Goal: Transaction & Acquisition: Purchase product/service

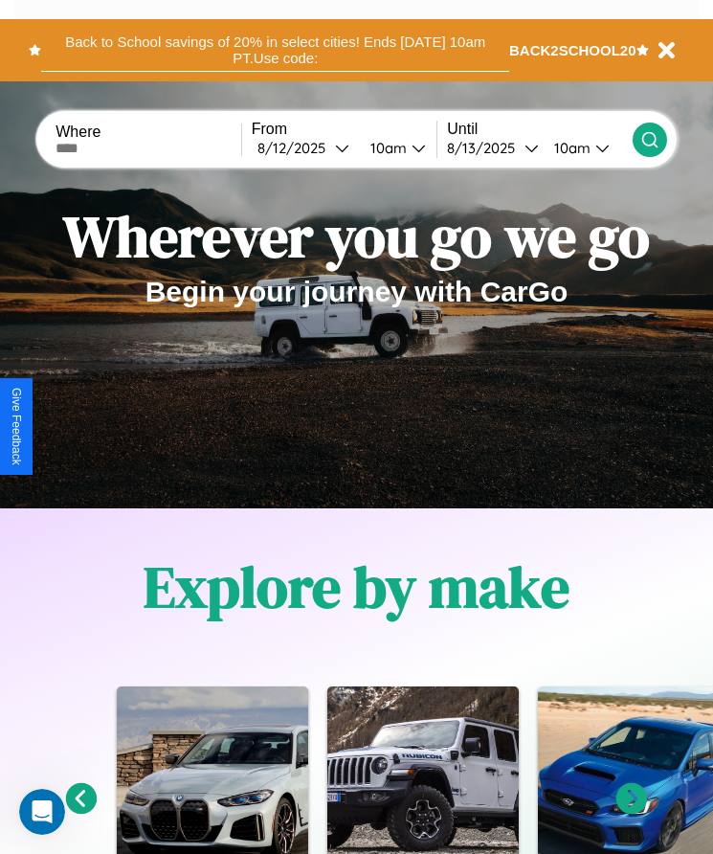
click at [275, 50] on button "Back to School savings of 20% in select cities! Ends [DATE] 10am PT. Use code:" at bounding box center [275, 50] width 468 height 43
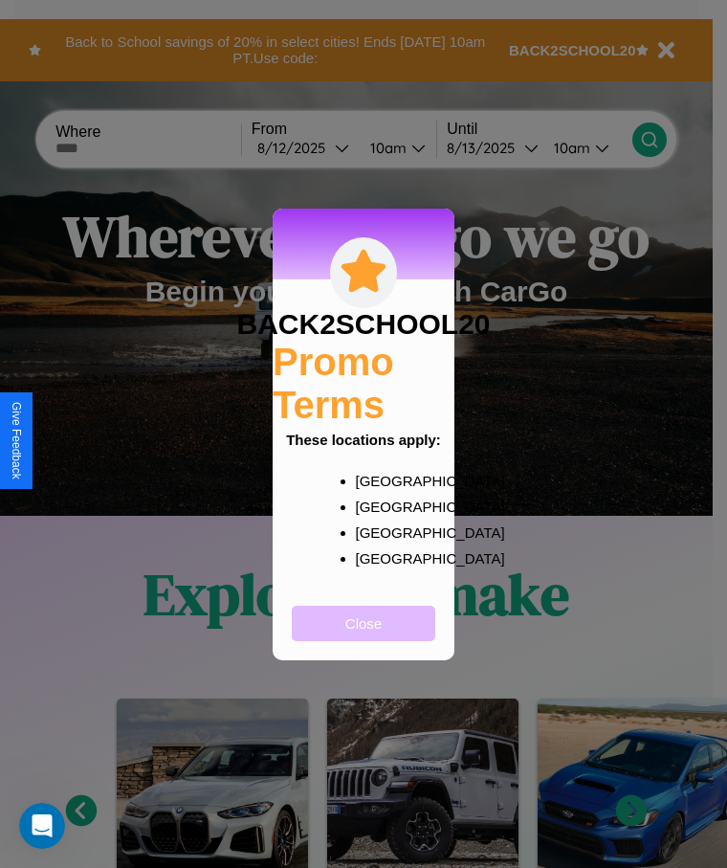
click at [364, 636] on button "Close" at bounding box center [364, 623] width 144 height 35
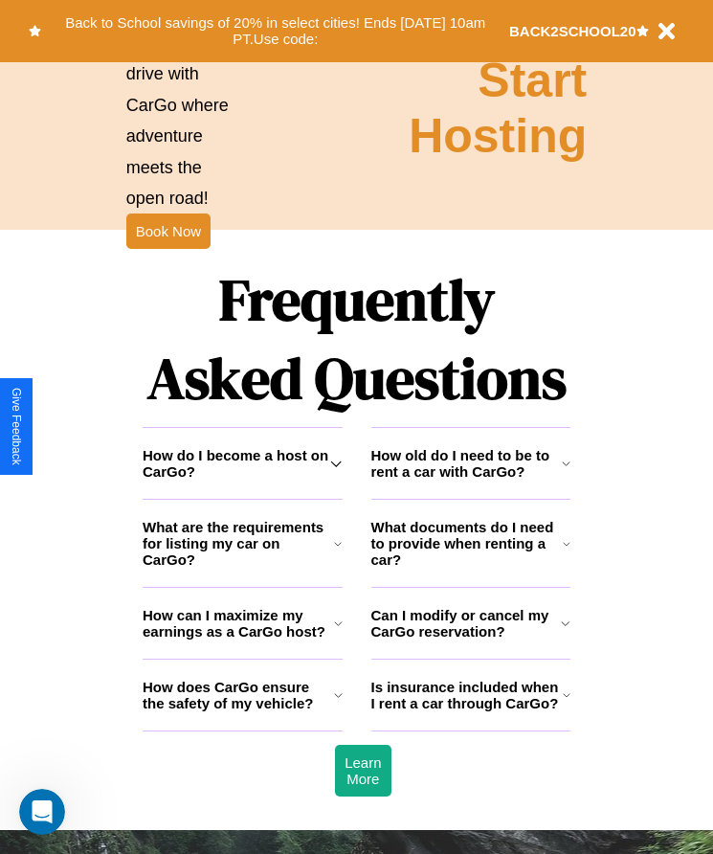
scroll to position [2496, 0]
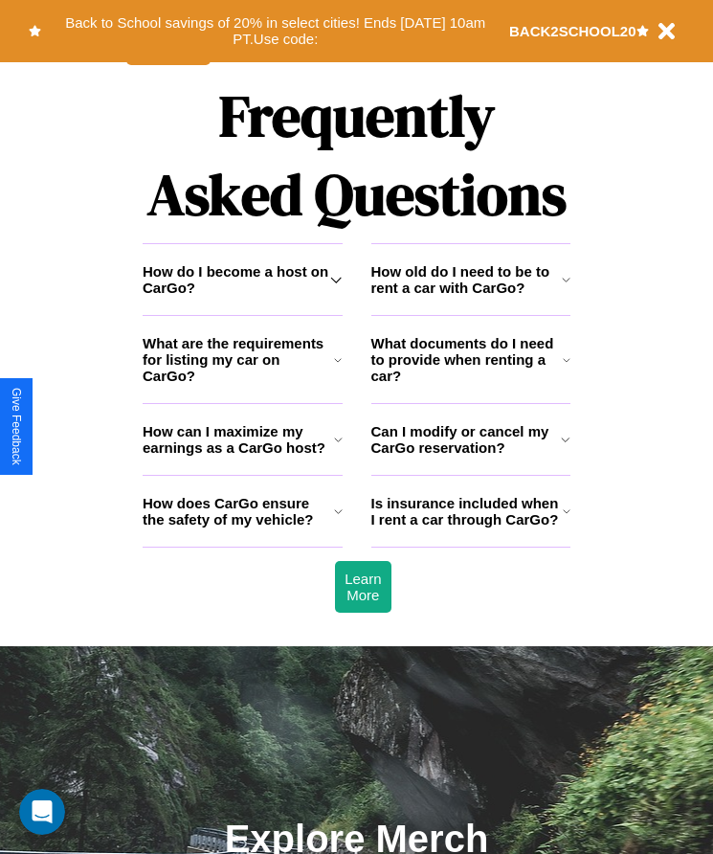
click at [470, 456] on h3 "Can I modify or cancel my CarGo reservation?" at bounding box center [466, 439] width 190 height 33
click at [470, 296] on h3 "How old do I need to be to rent a car with CarGo?" at bounding box center [466, 279] width 190 height 33
click at [470, 456] on h3 "Can I modify or cancel my CarGo reservation?" at bounding box center [466, 439] width 190 height 33
click at [242, 527] on h3 "How does CarGo ensure the safety of my vehicle?" at bounding box center [238, 511] width 191 height 33
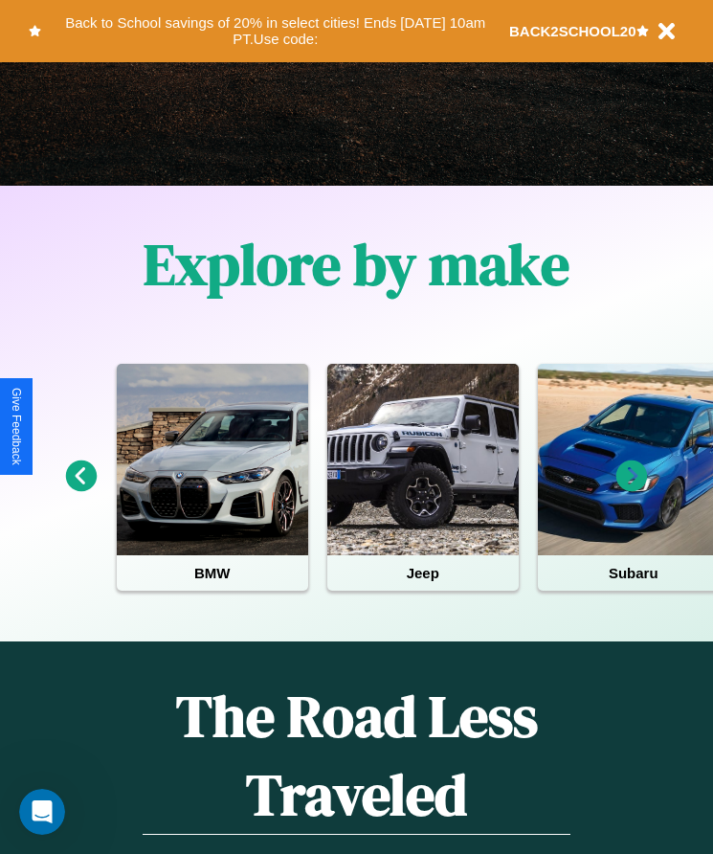
scroll to position [320, 0]
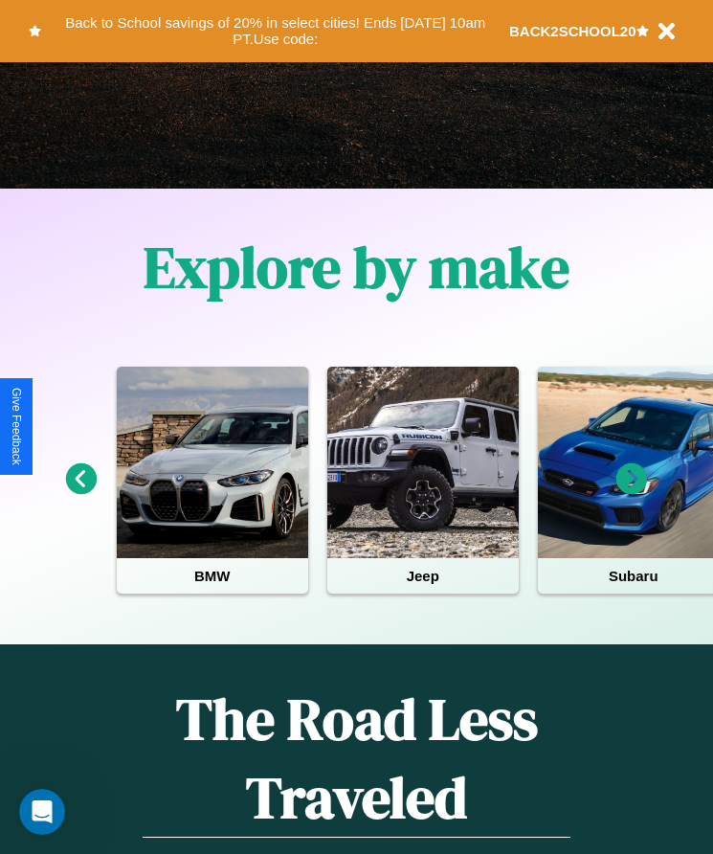
click at [632, 492] on icon at bounding box center [632, 479] width 32 height 32
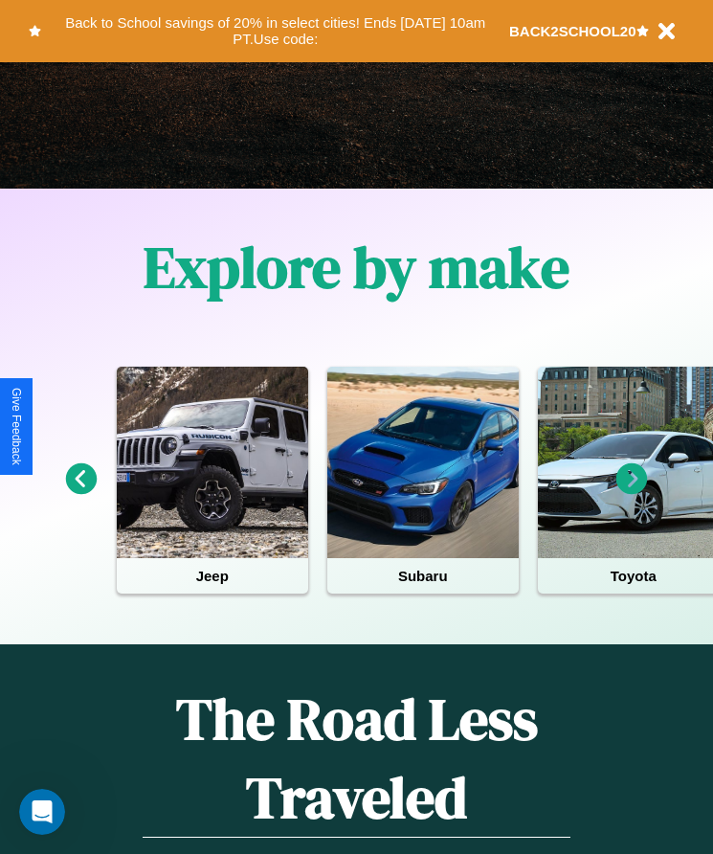
click at [632, 492] on icon at bounding box center [632, 479] width 32 height 32
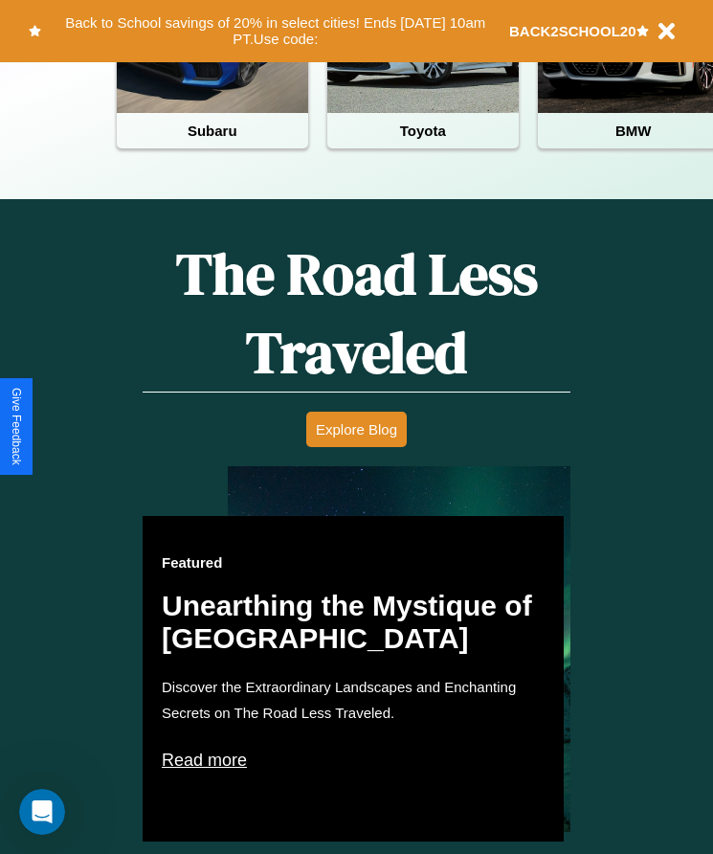
scroll to position [782, 0]
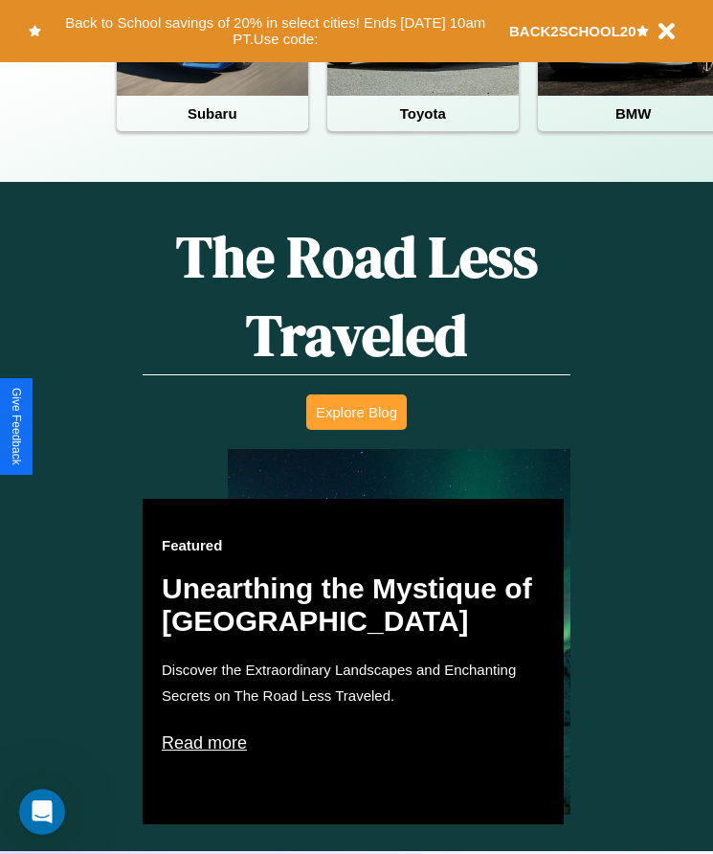
click at [356, 426] on button "Explore Blog" at bounding box center [356, 411] width 101 height 35
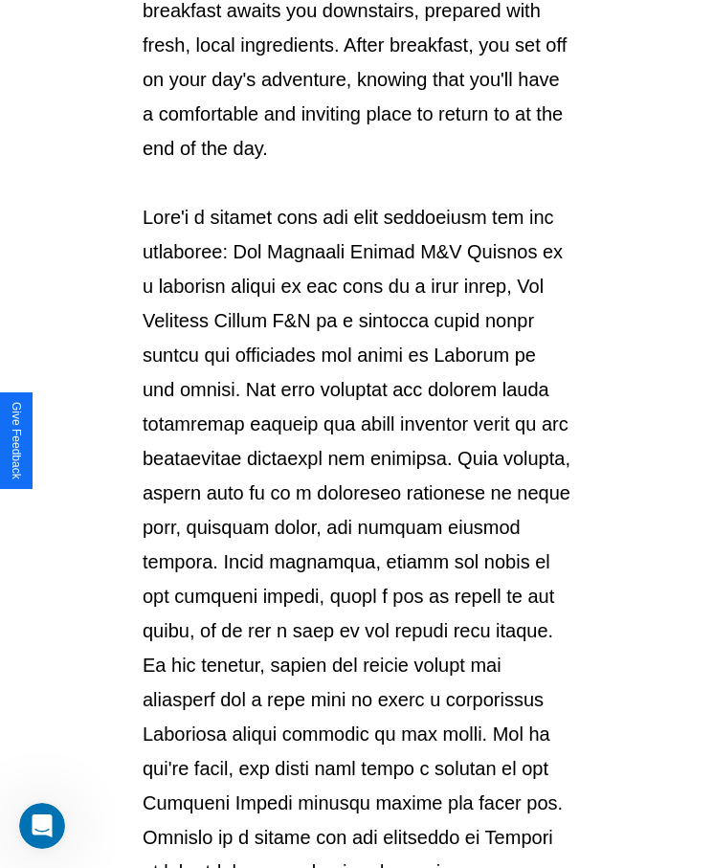
scroll to position [2022, 0]
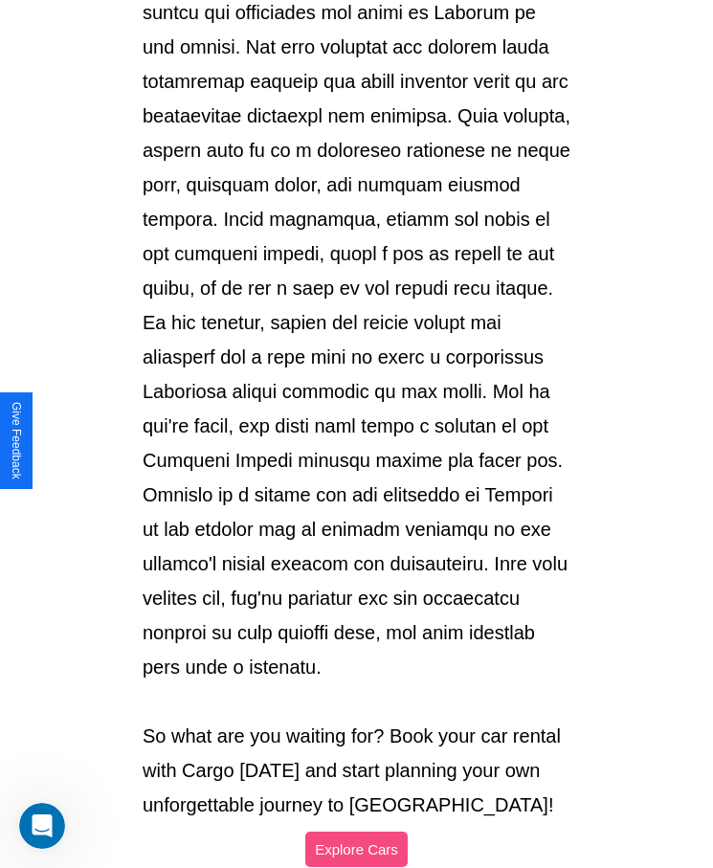
click at [356, 832] on button "Explore Cars" at bounding box center [356, 849] width 102 height 35
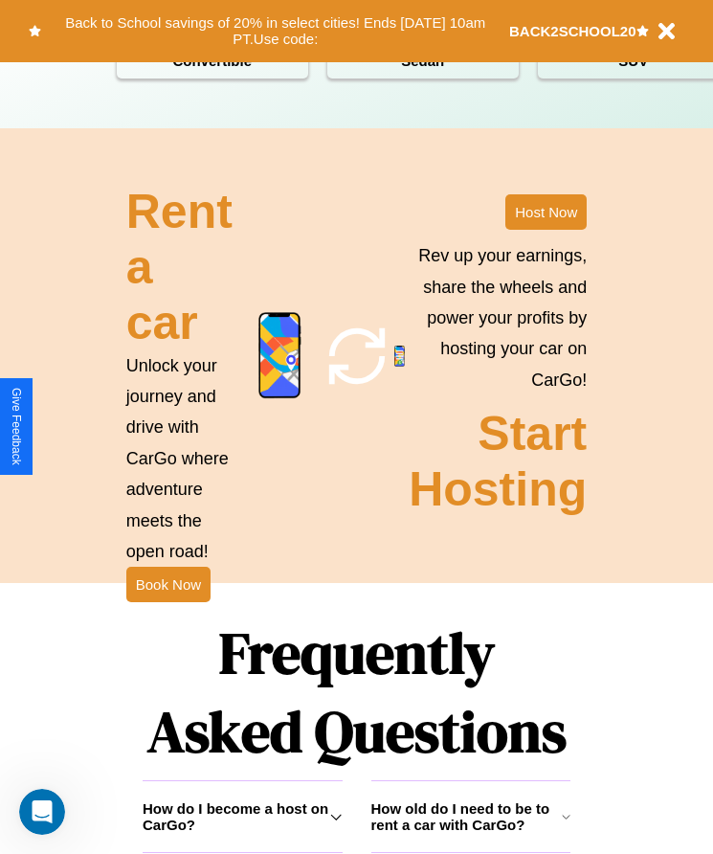
scroll to position [2149, 0]
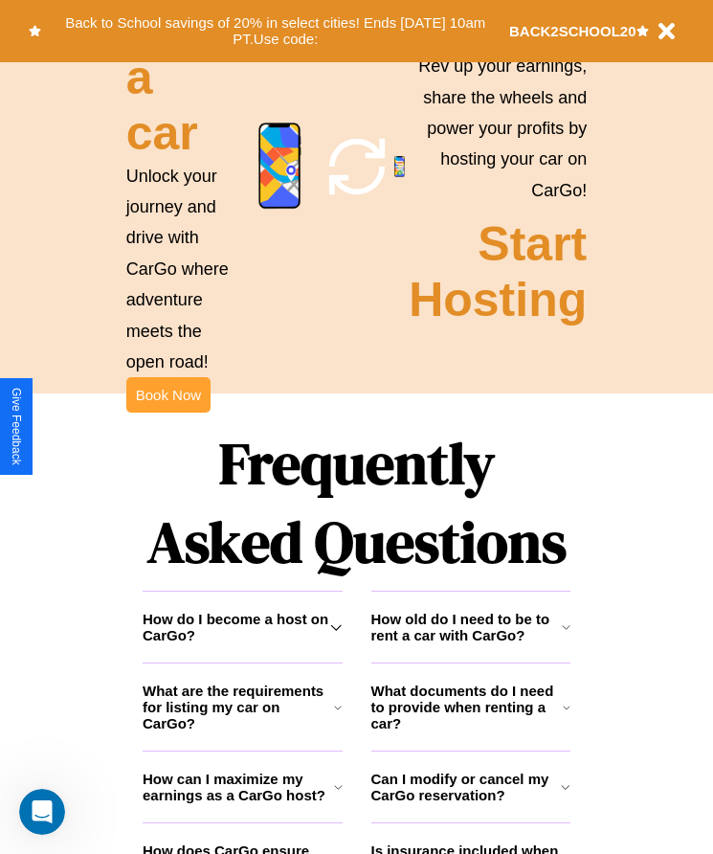
click at [168, 413] on button "Book Now" at bounding box center [168, 394] width 84 height 35
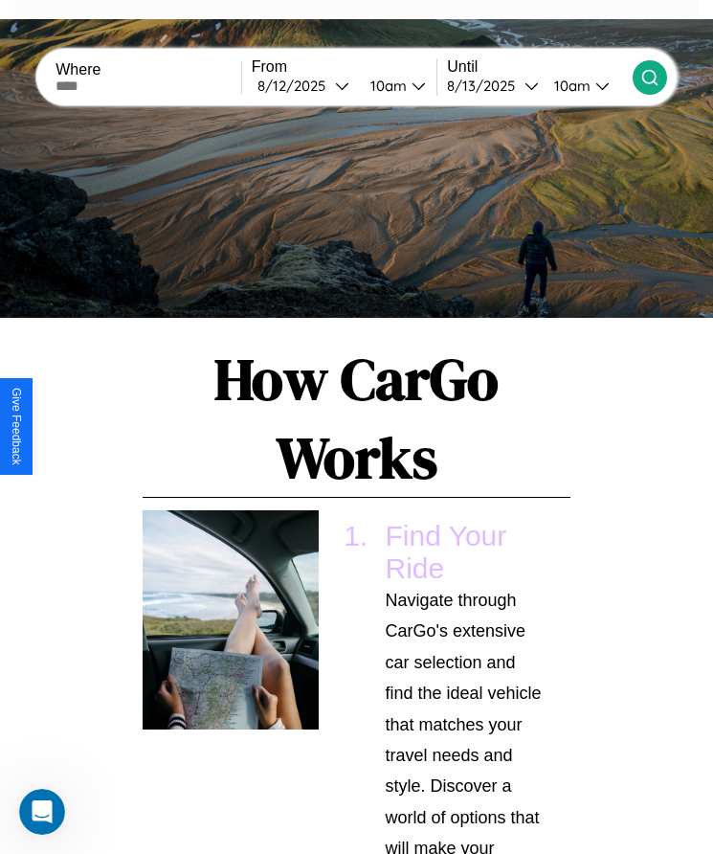
scroll to position [2456, 0]
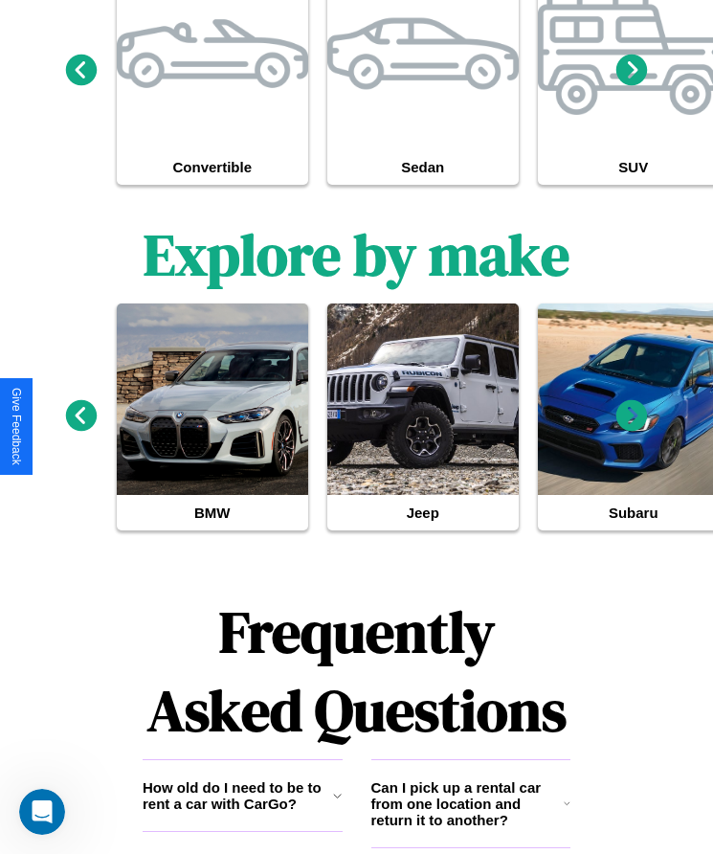
click at [470, 808] on h3 "Can I pick up a rental car from one location and return it to another?" at bounding box center [467, 803] width 193 height 49
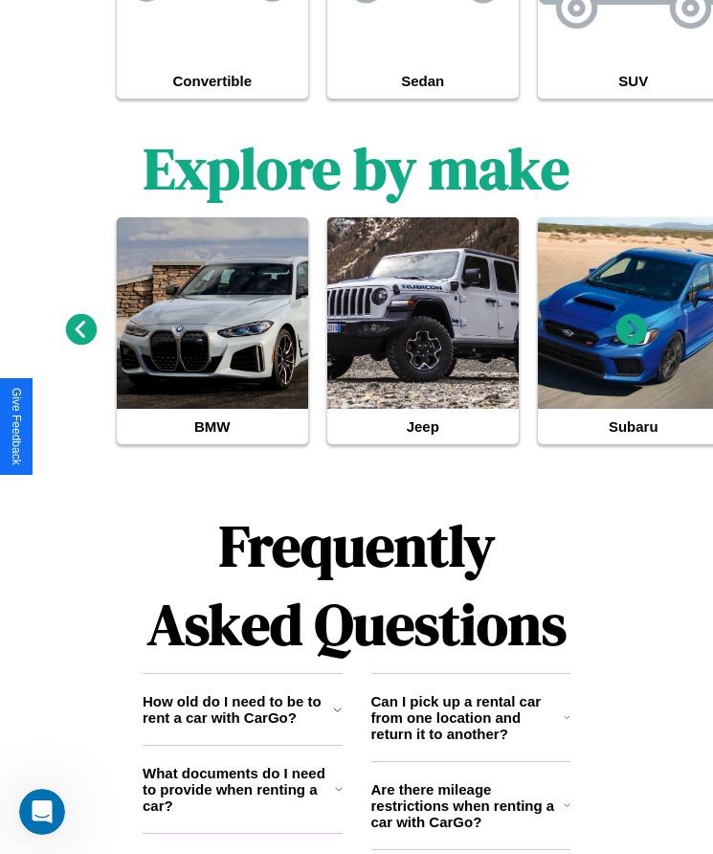
click at [470, 810] on h3 "Are there mileage restrictions when renting a car with CarGo?" at bounding box center [467, 805] width 192 height 49
click at [242, 713] on h3 "How old do I need to be to rent a car with CarGo?" at bounding box center [238, 709] width 190 height 33
click at [242, 853] on div "Can I modify or cancel my CarGo reservation?" at bounding box center [243, 869] width 200 height 72
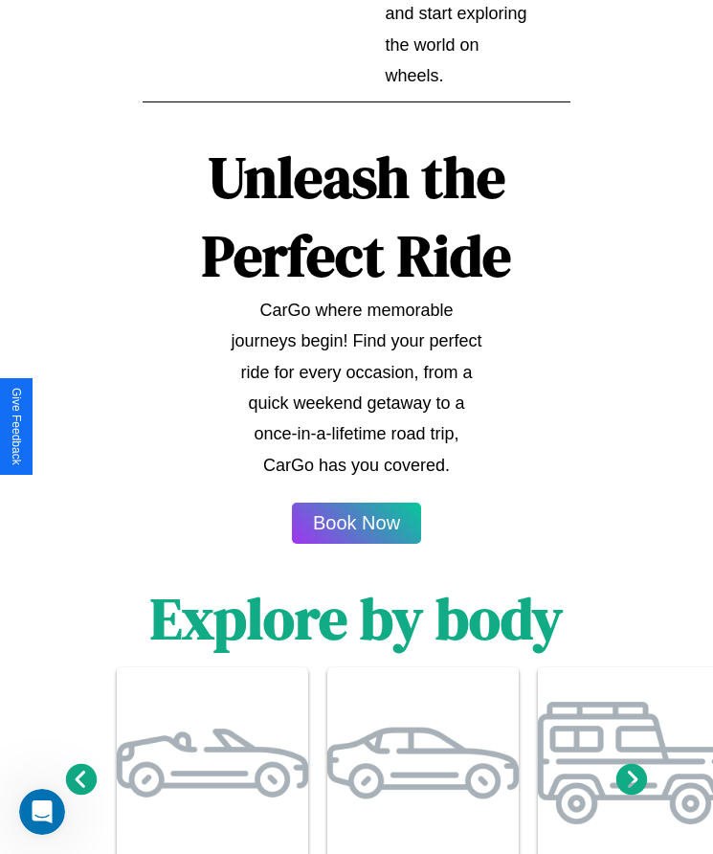
scroll to position [2528, 0]
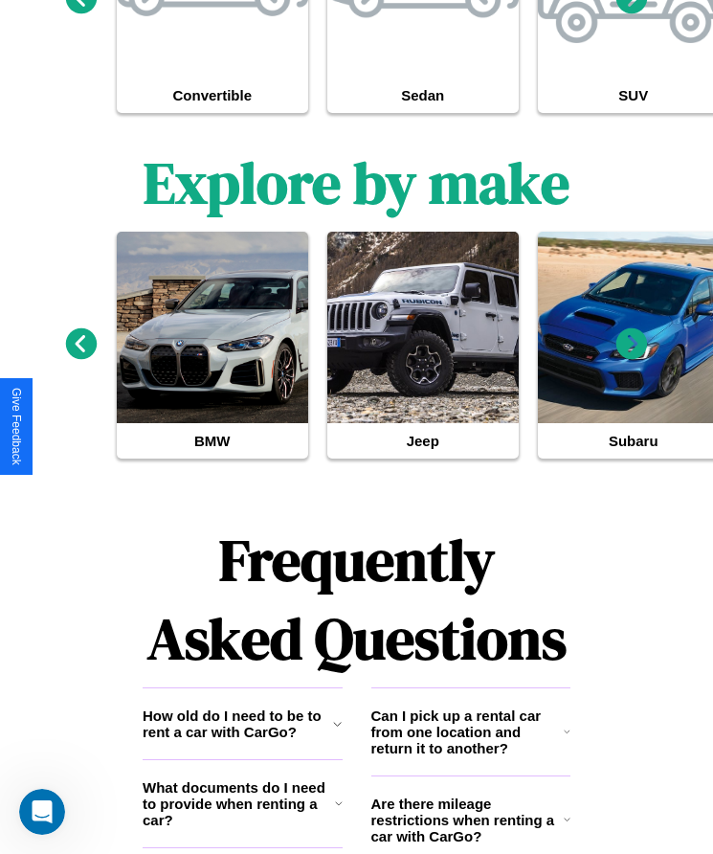
click at [470, 824] on h3 "Are there mileage restrictions when renting a car with CarGo?" at bounding box center [467, 819] width 192 height 49
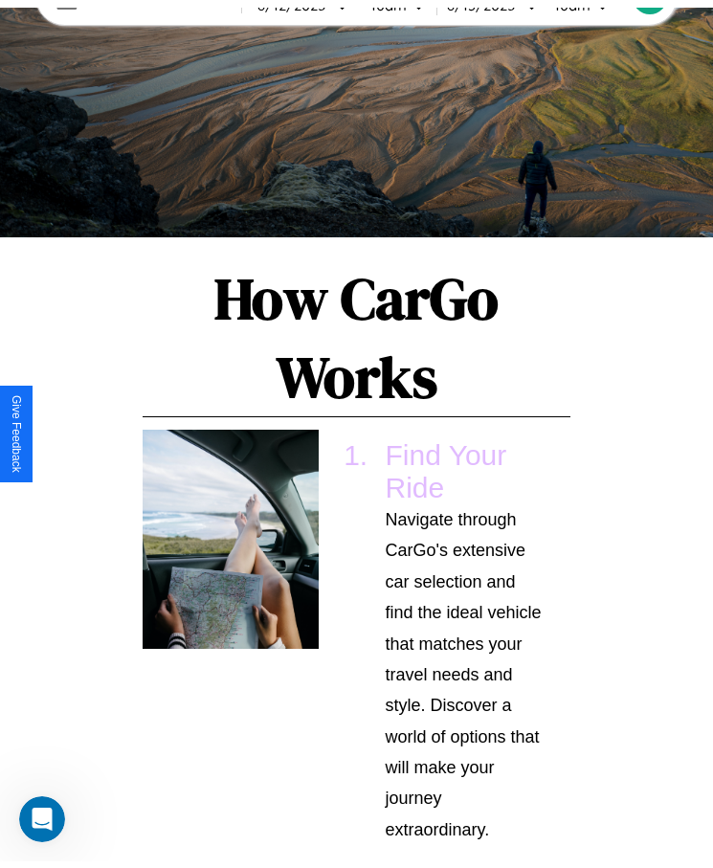
scroll to position [0, 0]
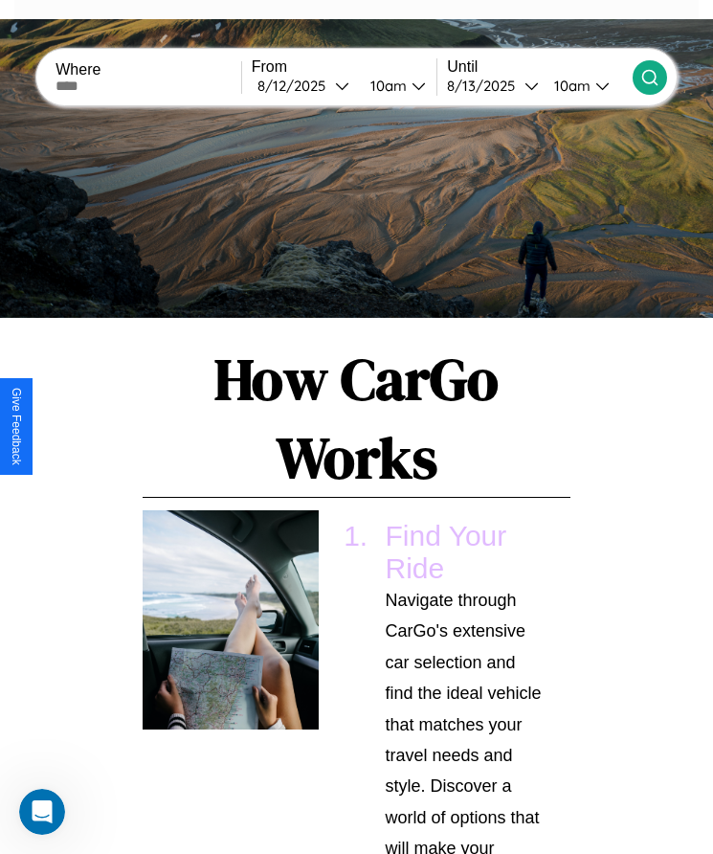
click at [150, 85] on input "text" at bounding box center [149, 85] width 186 height 15
type input "******"
click at [308, 85] on div "[DATE]" at bounding box center [296, 86] width 78 height 18
select select "*"
select select "****"
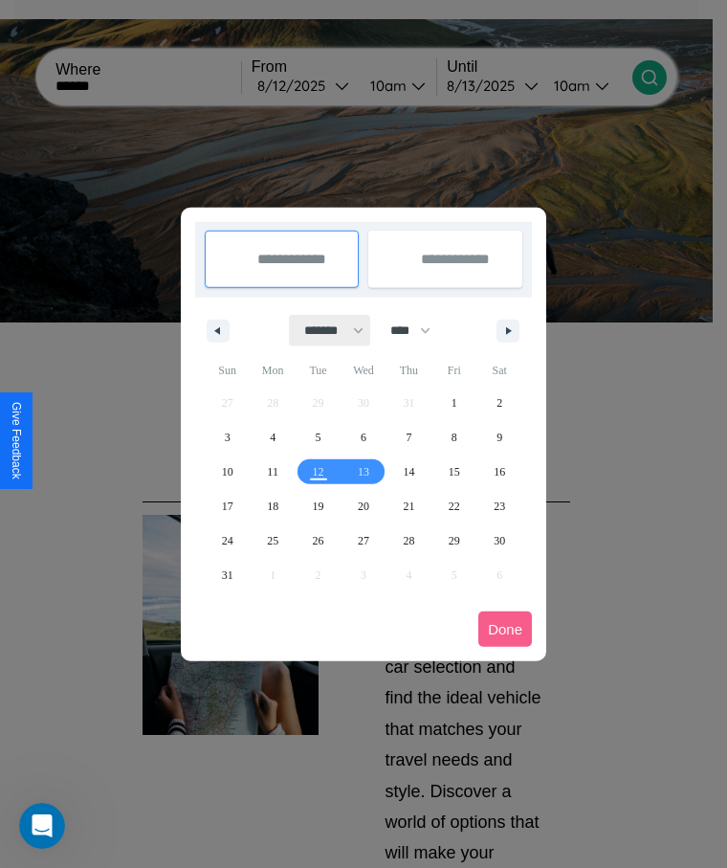
click at [325, 330] on select "******* ******** ***** ***** *** **** **** ****** ********* ******* ******** **…" at bounding box center [330, 331] width 81 height 32
select select "*"
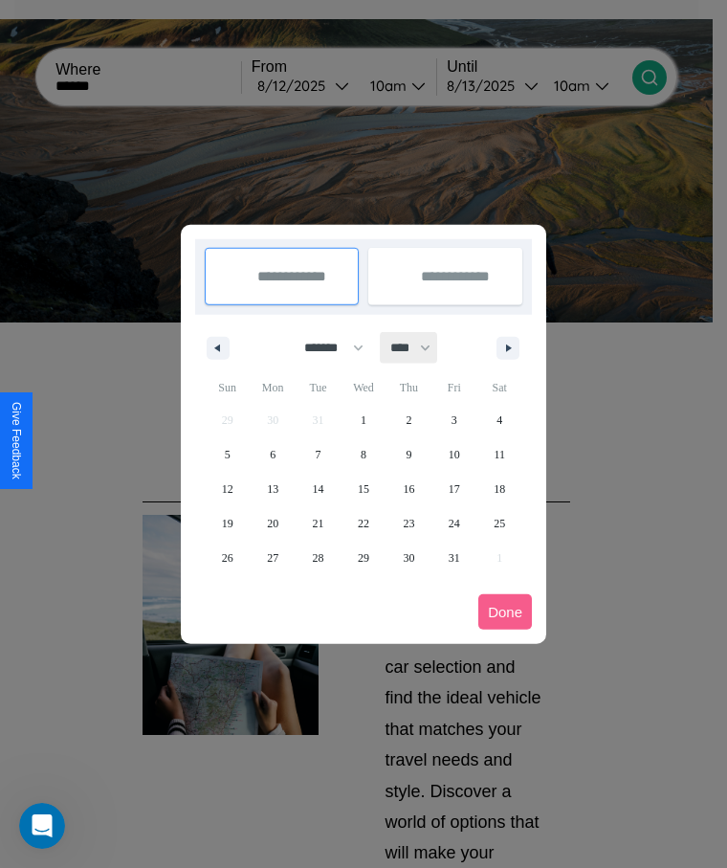
click at [419, 347] on select "**** **** **** **** **** **** **** **** **** **** **** **** **** **** **** ****…" at bounding box center [409, 348] width 57 height 32
select select "****"
click at [318, 488] on span "13" at bounding box center [318, 489] width 11 height 34
type input "**********"
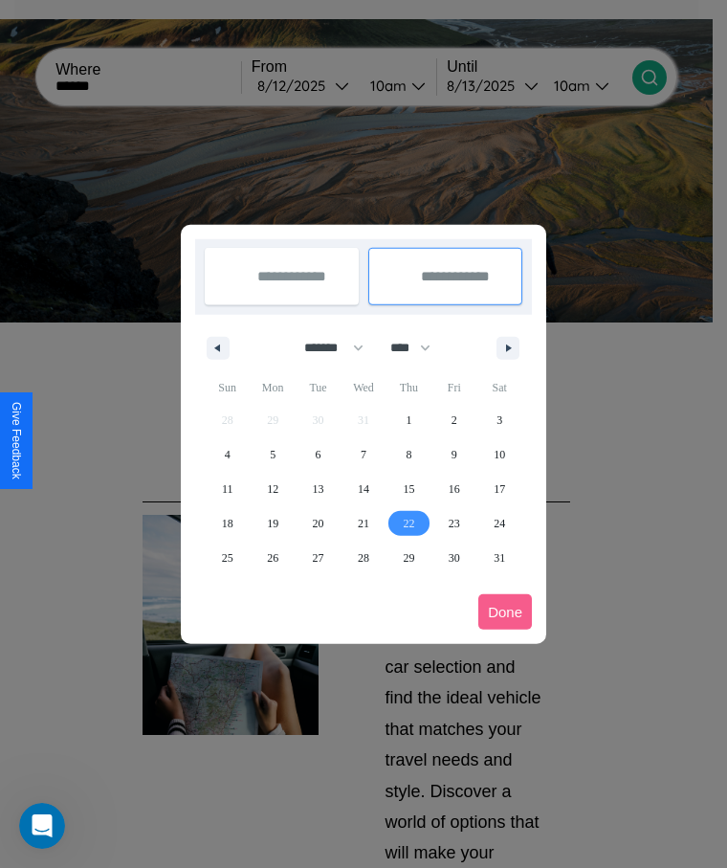
click at [409, 523] on span "22" at bounding box center [408, 523] width 11 height 34
type input "**********"
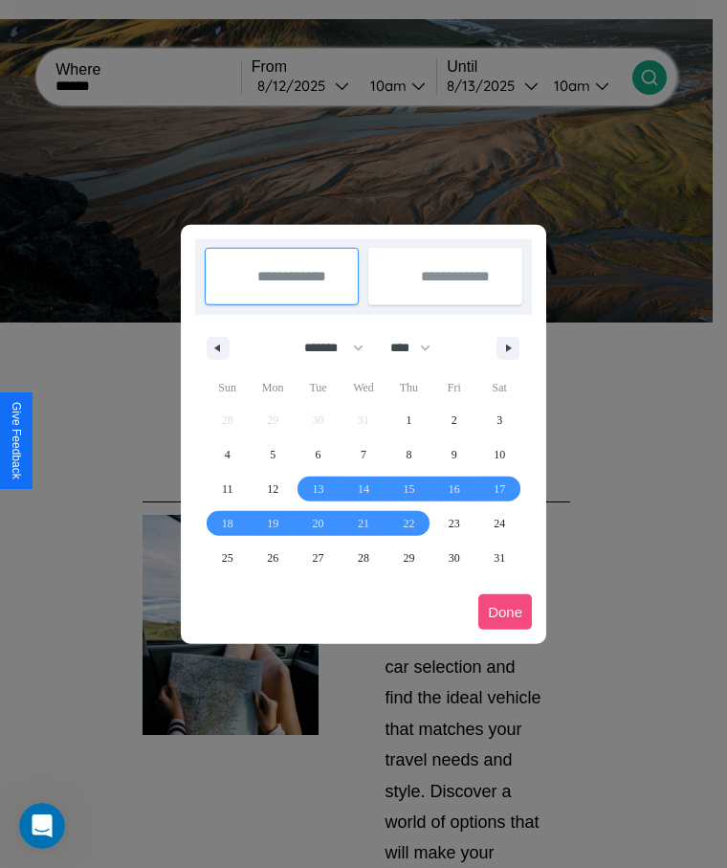
click at [505, 612] on button "Done" at bounding box center [506, 611] width 54 height 35
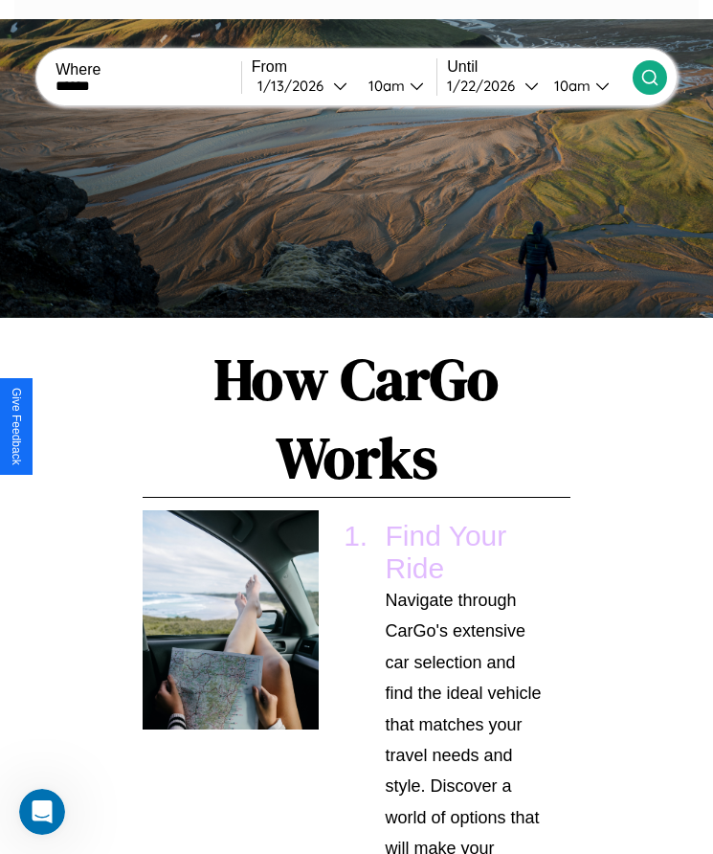
click at [389, 85] on div "10am" at bounding box center [384, 86] width 51 height 18
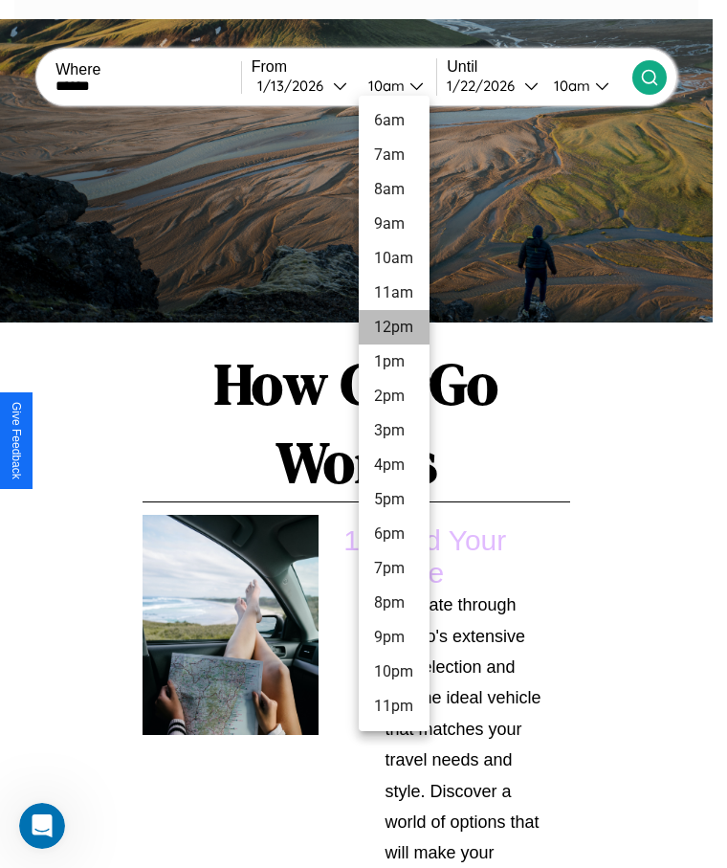
click at [393, 327] on li "12pm" at bounding box center [394, 327] width 71 height 34
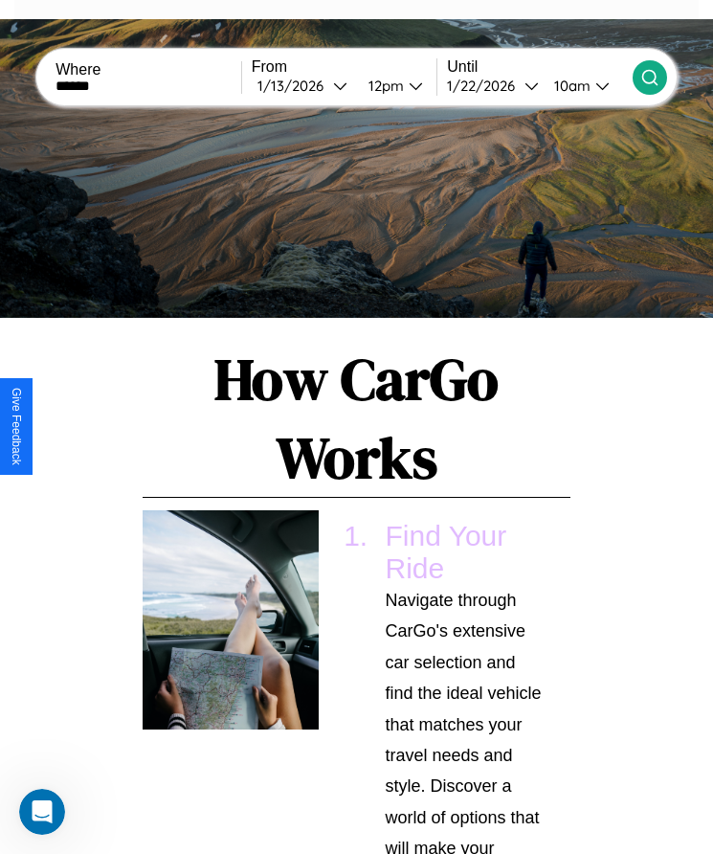
click at [649, 77] on icon at bounding box center [649, 77] width 19 height 19
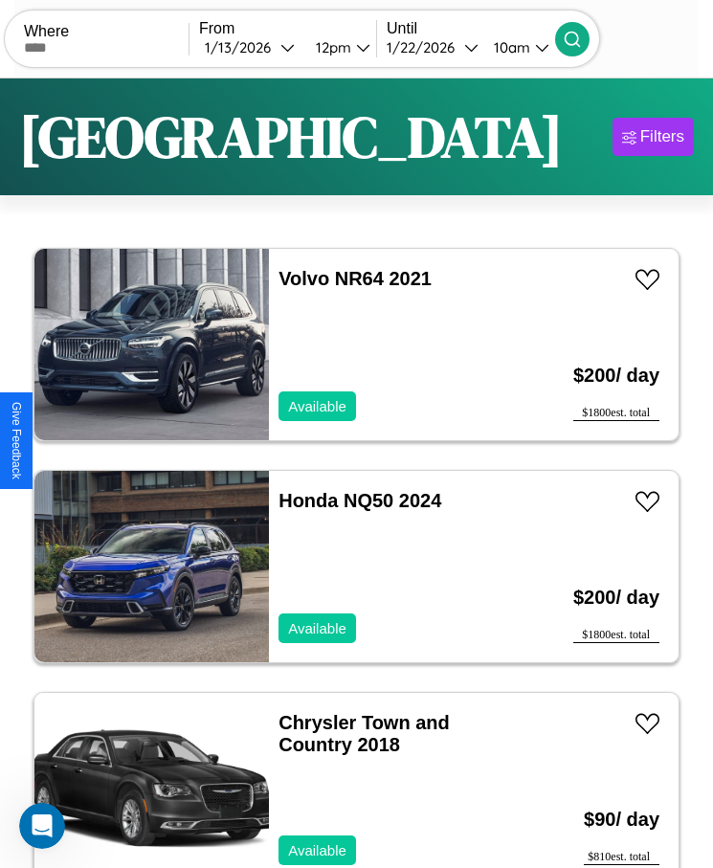
scroll to position [15781, 0]
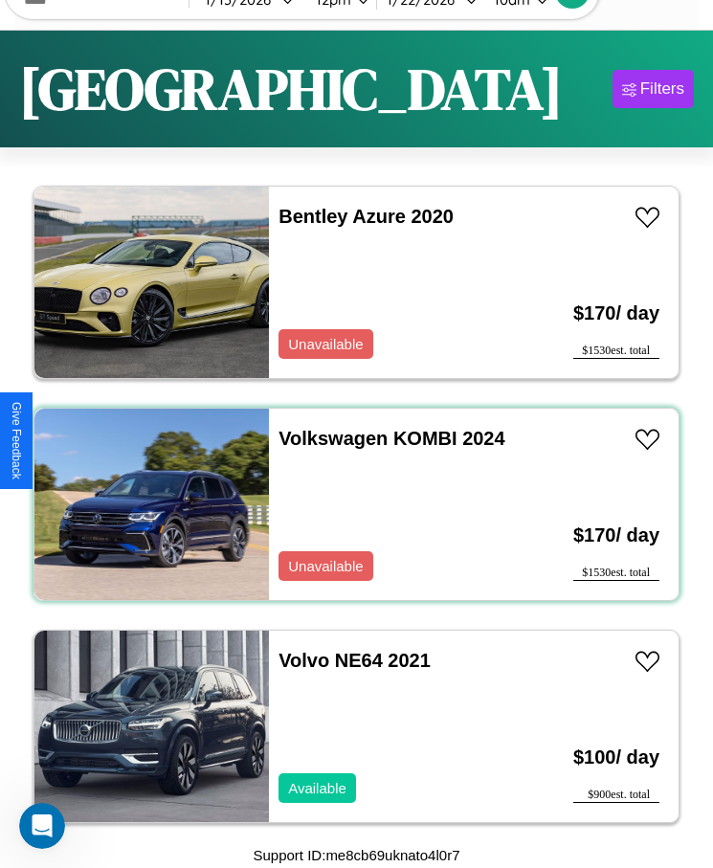
click at [349, 504] on div "Volkswagen KOMBI 2024 Unavailable" at bounding box center [396, 504] width 254 height 191
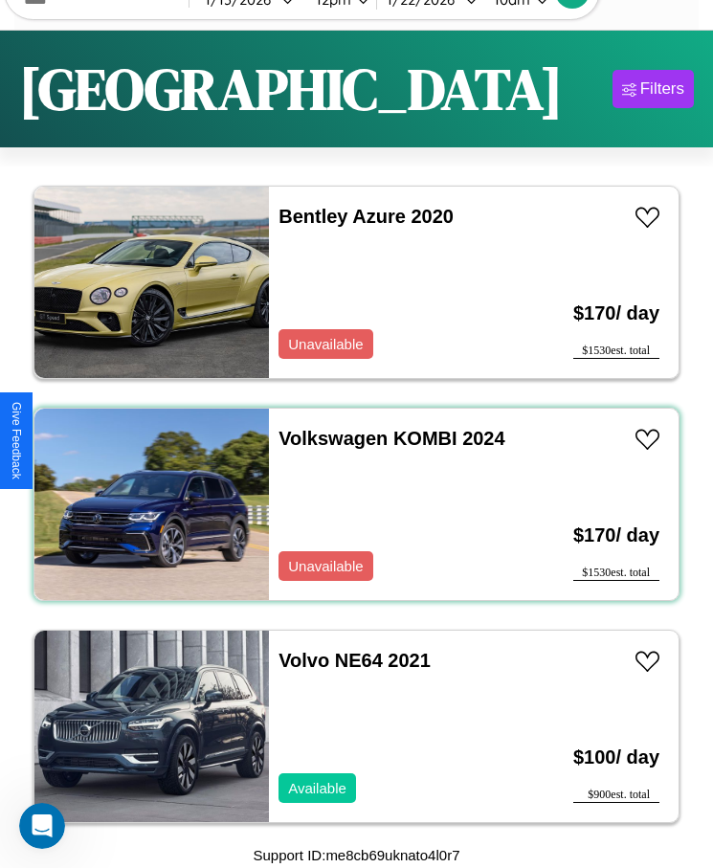
click at [349, 504] on div "Volkswagen KOMBI 2024 Unavailable" at bounding box center [396, 504] width 254 height 191
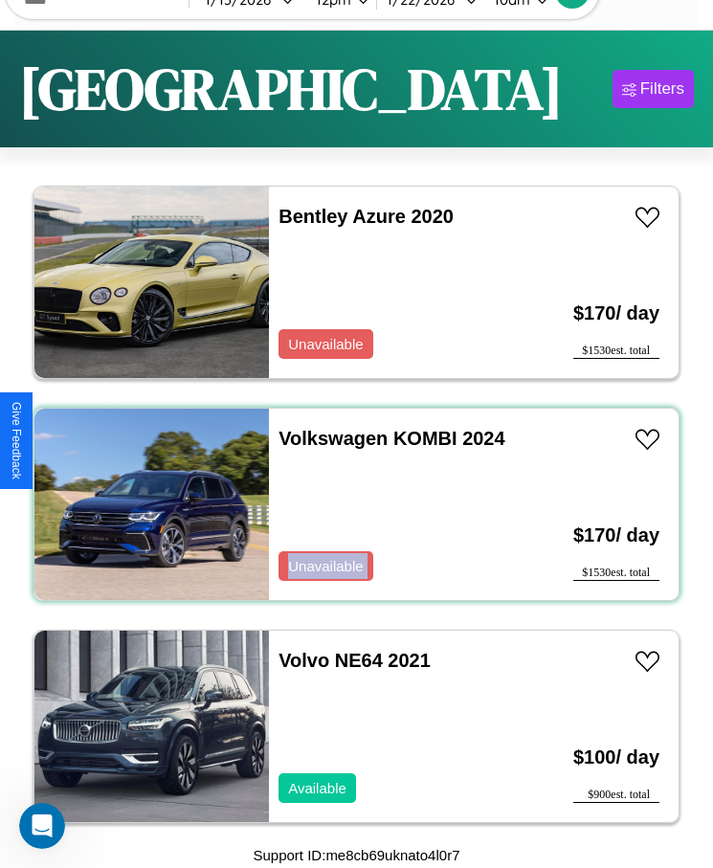
click at [349, 504] on div "Volkswagen KOMBI 2024 Unavailable" at bounding box center [396, 504] width 254 height 191
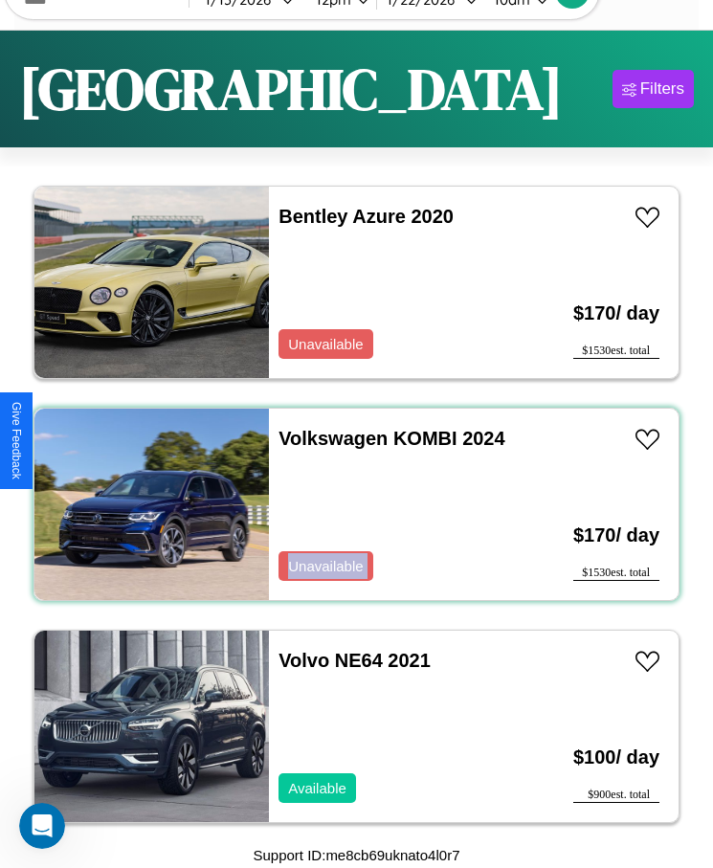
click at [349, 504] on div "Volkswagen KOMBI 2024 Unavailable" at bounding box center [396, 504] width 254 height 191
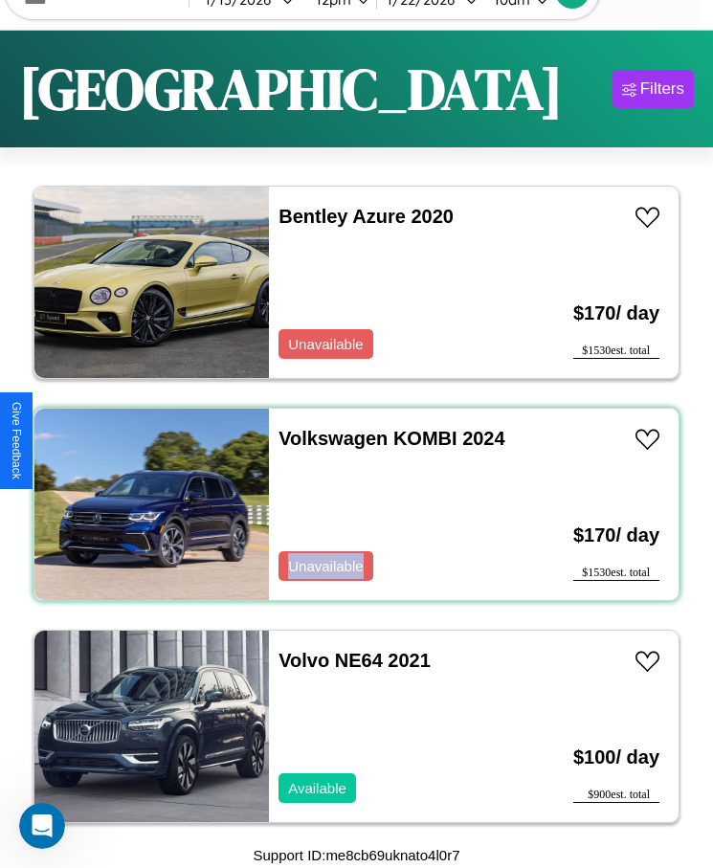
click at [349, 504] on div "Volkswagen KOMBI 2024 Unavailable" at bounding box center [396, 504] width 254 height 191
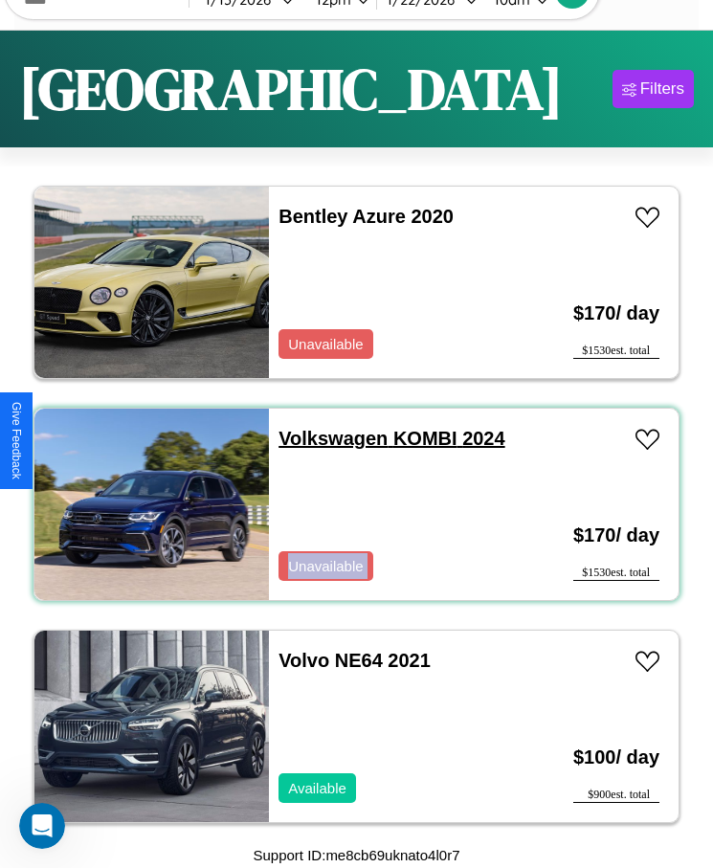
click at [327, 438] on link "Volkswagen KOMBI 2024" at bounding box center [392, 438] width 226 height 21
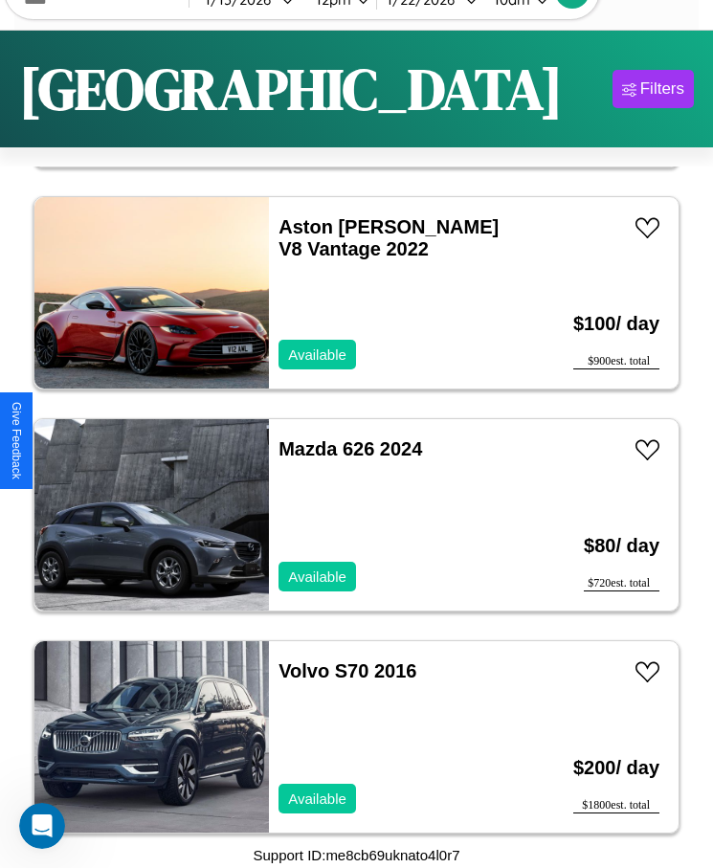
scroll to position [12006, 0]
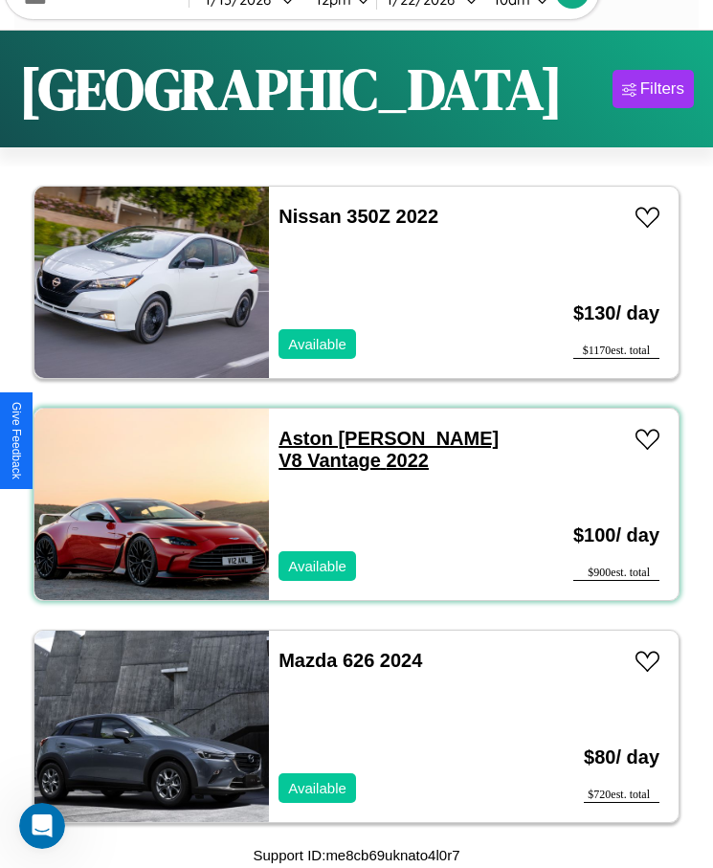
click at [331, 438] on link "Aston [PERSON_NAME] V8 Vantage 2022" at bounding box center [389, 449] width 220 height 43
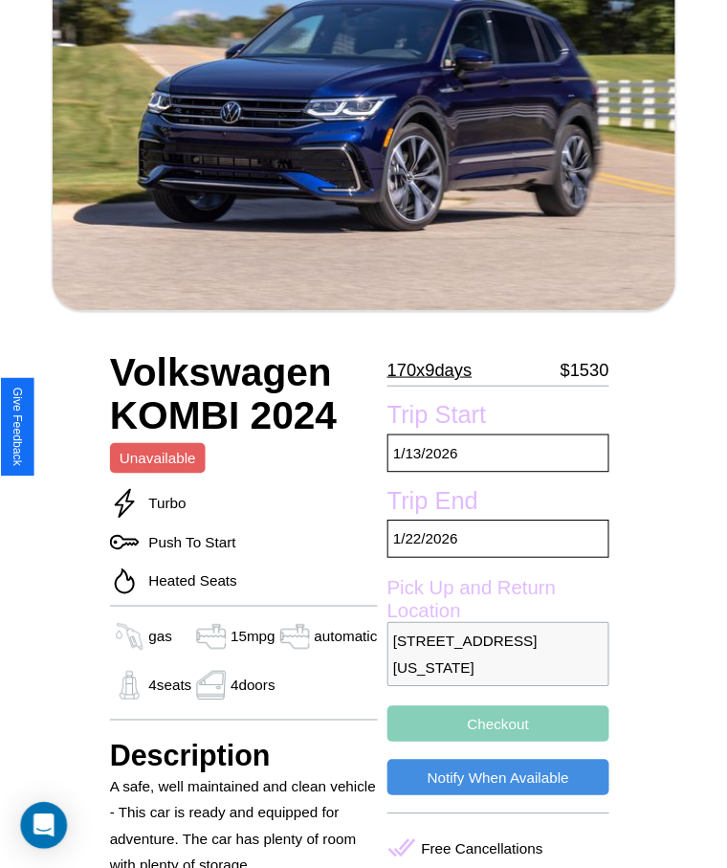
scroll to position [250, 0]
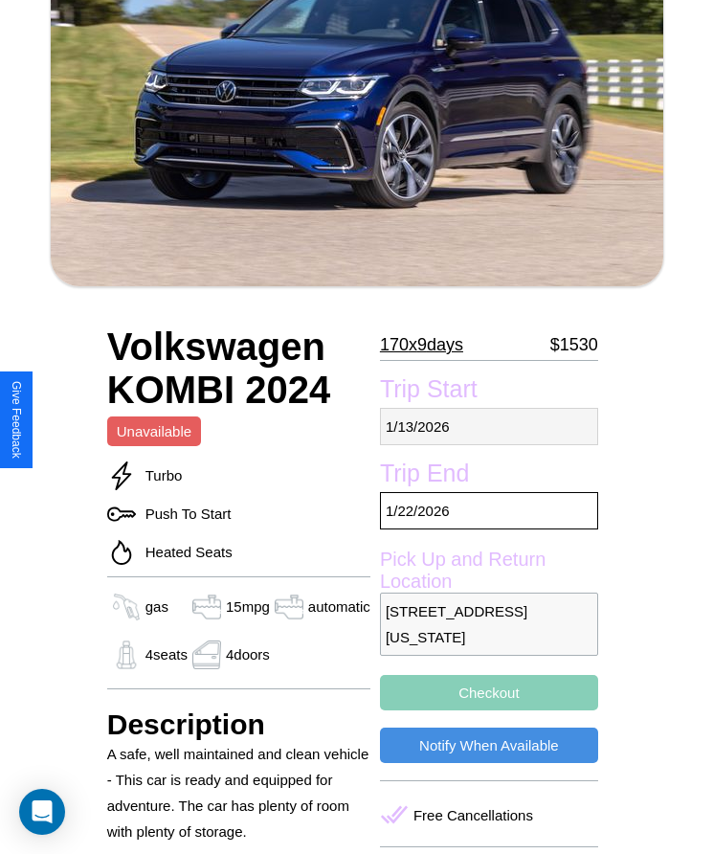
click at [487, 426] on p "1 / 13 / 2026" at bounding box center [489, 426] width 218 height 37
select select "*"
select select "****"
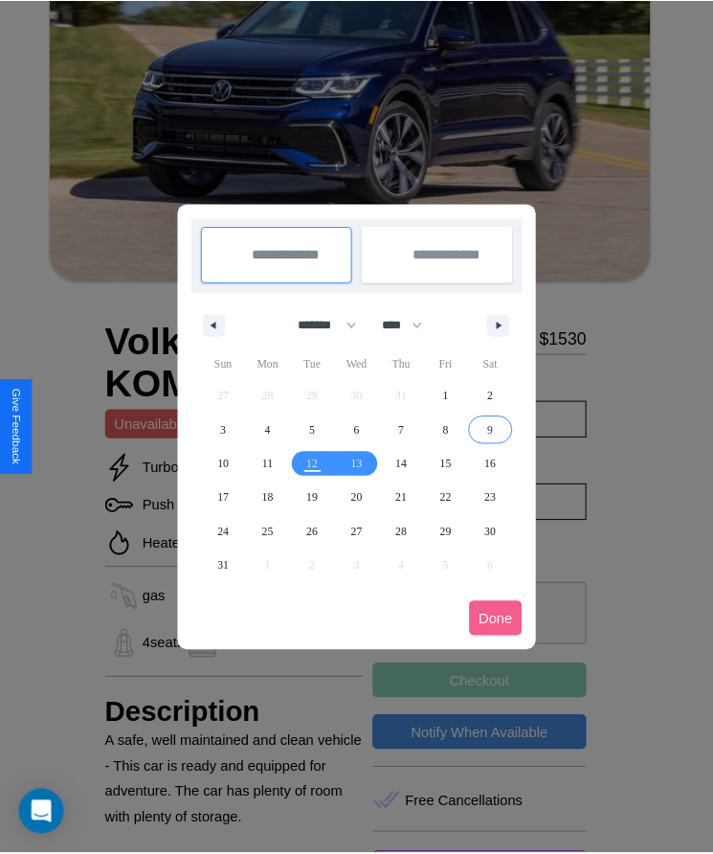
scroll to position [0, 0]
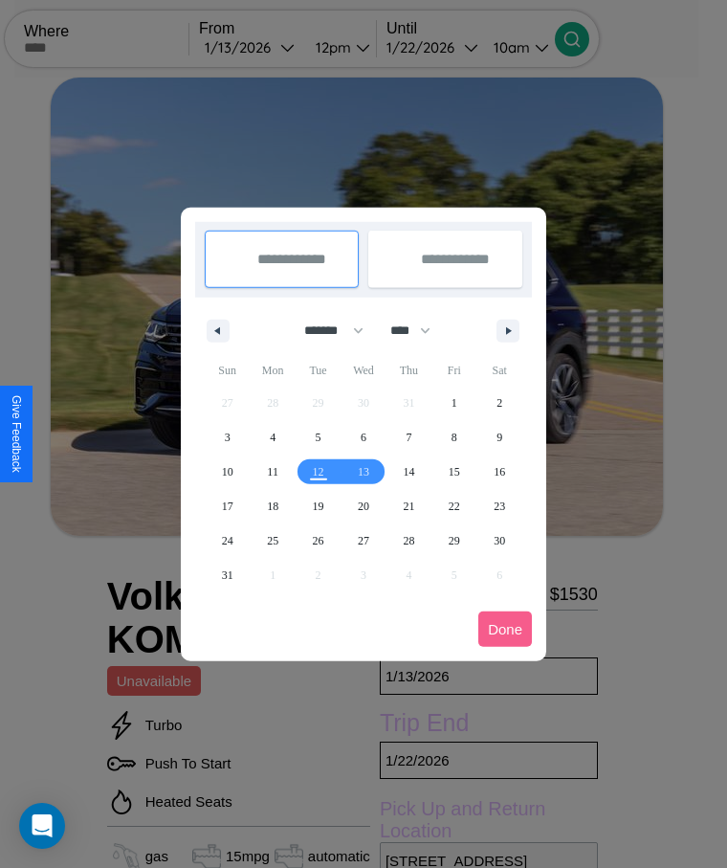
click at [276, 47] on div at bounding box center [363, 434] width 727 height 868
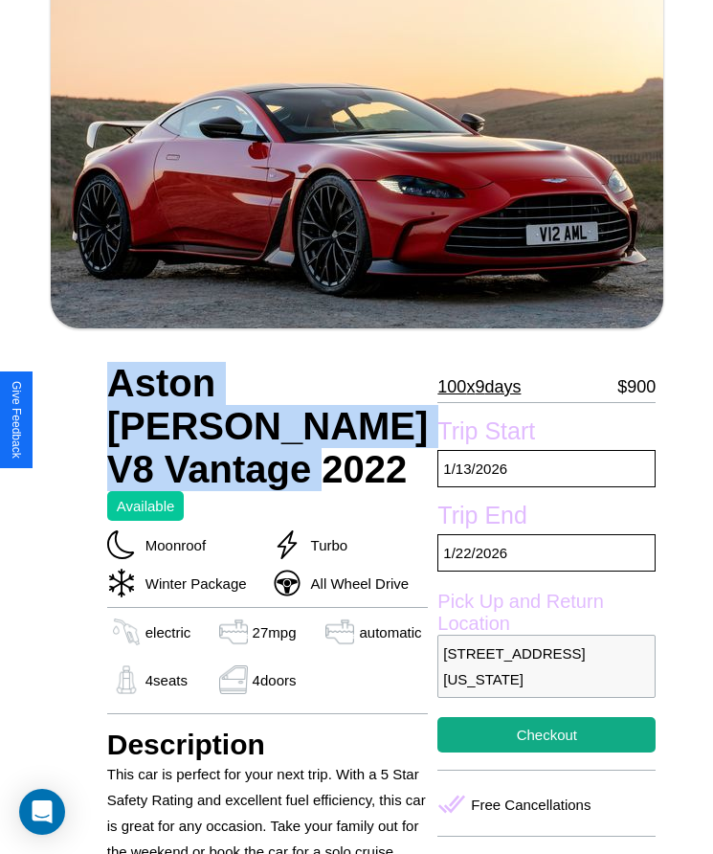
scroll to position [168, 0]
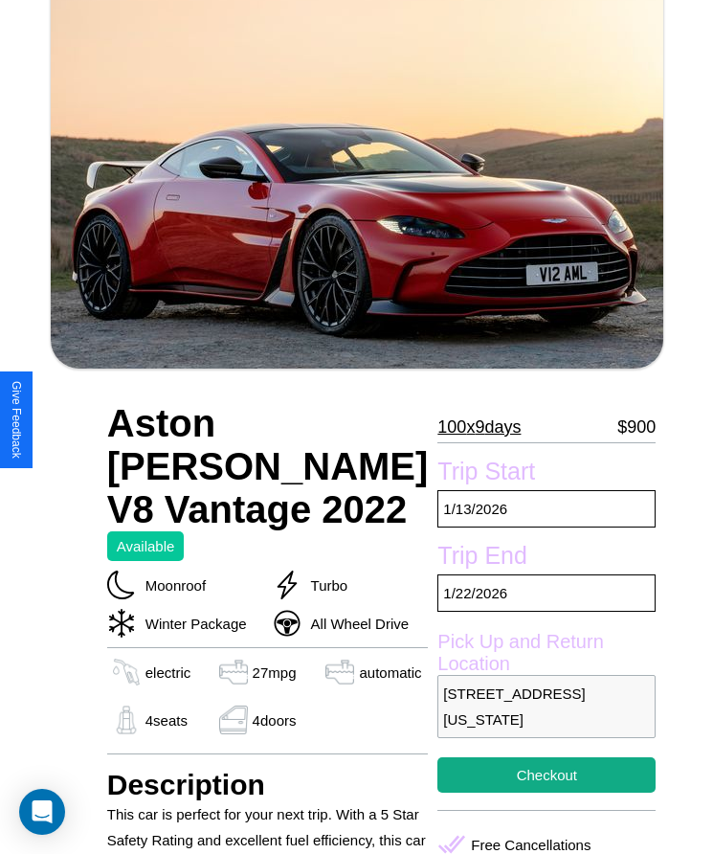
click at [437, 427] on p "100 x 9 days" at bounding box center [478, 427] width 83 height 31
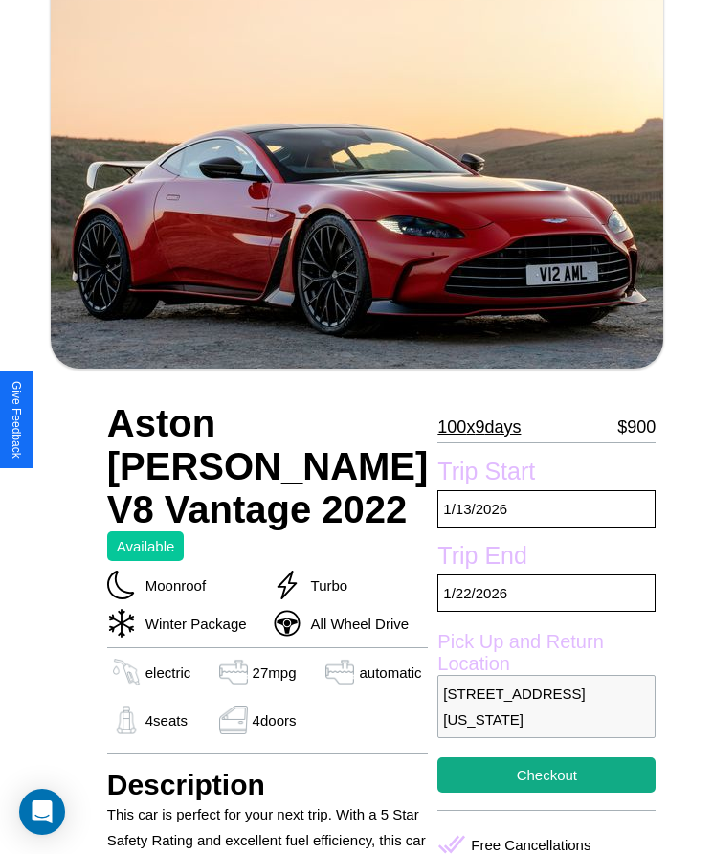
click at [437, 427] on p "100 x 9 days" at bounding box center [478, 427] width 83 height 31
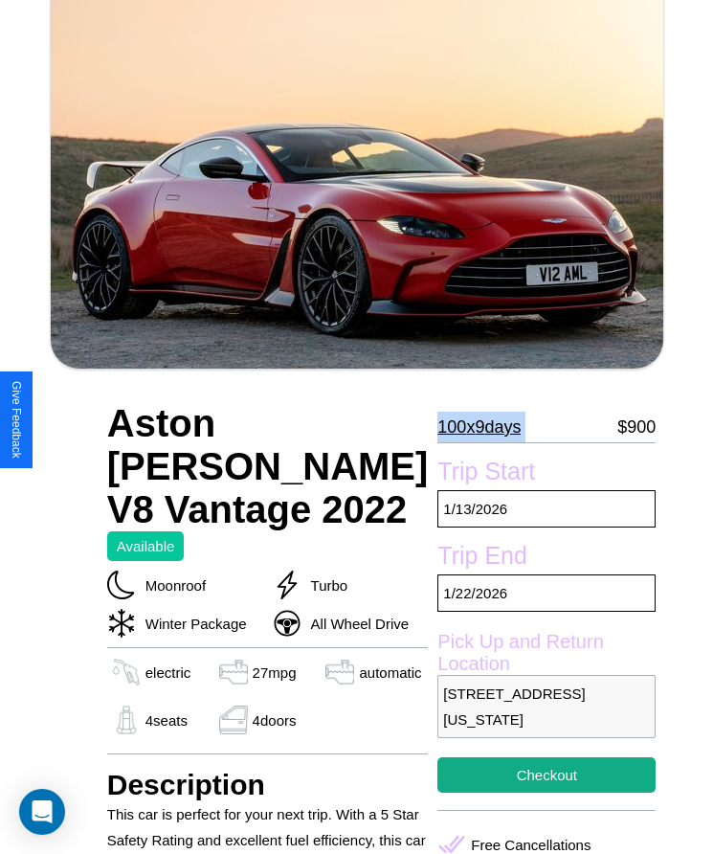
click at [437, 427] on p "100 x 9 days" at bounding box center [478, 427] width 83 height 31
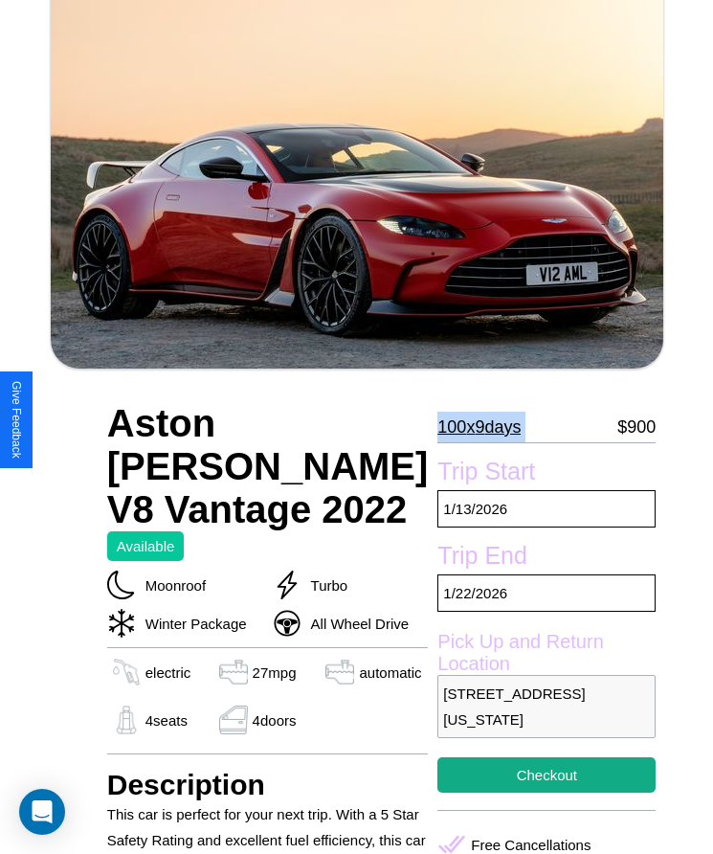
click at [437, 427] on p "100 x 9 days" at bounding box center [478, 427] width 83 height 31
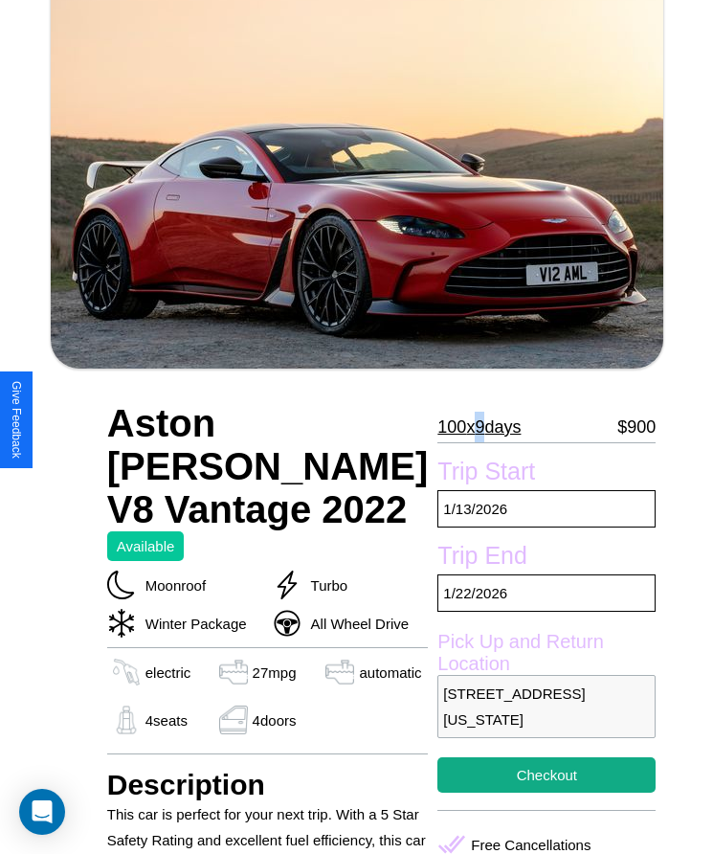
click at [437, 427] on p "100 x 9 days" at bounding box center [478, 427] width 83 height 31
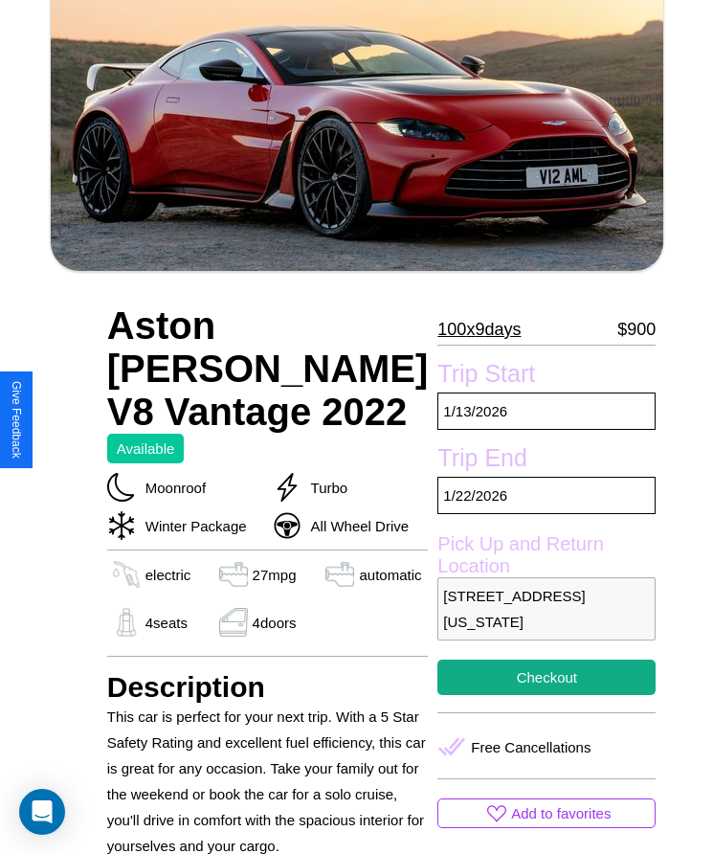
scroll to position [745, 0]
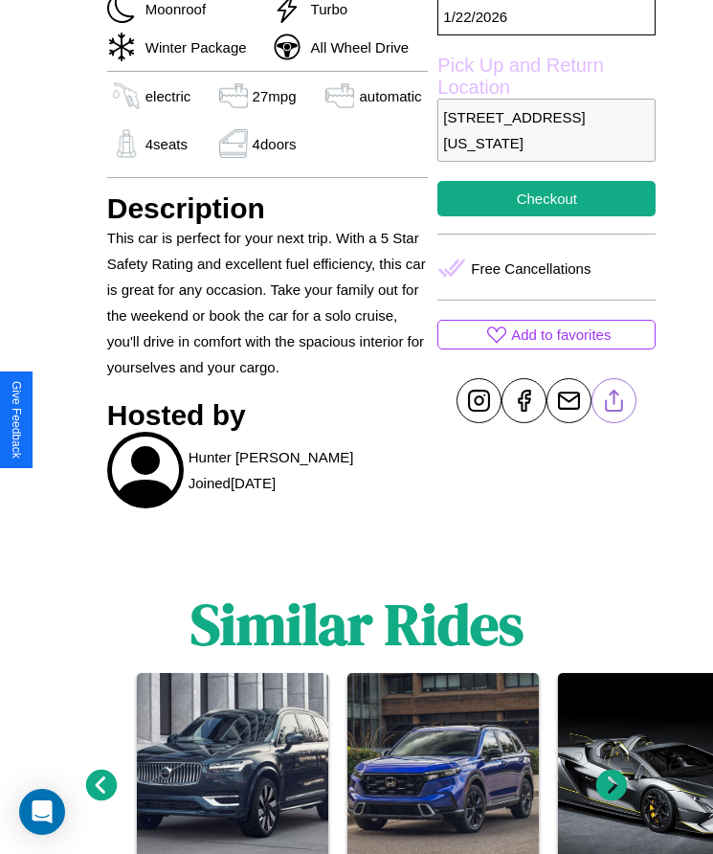
click at [614, 404] on line at bounding box center [614, 397] width 0 height 13
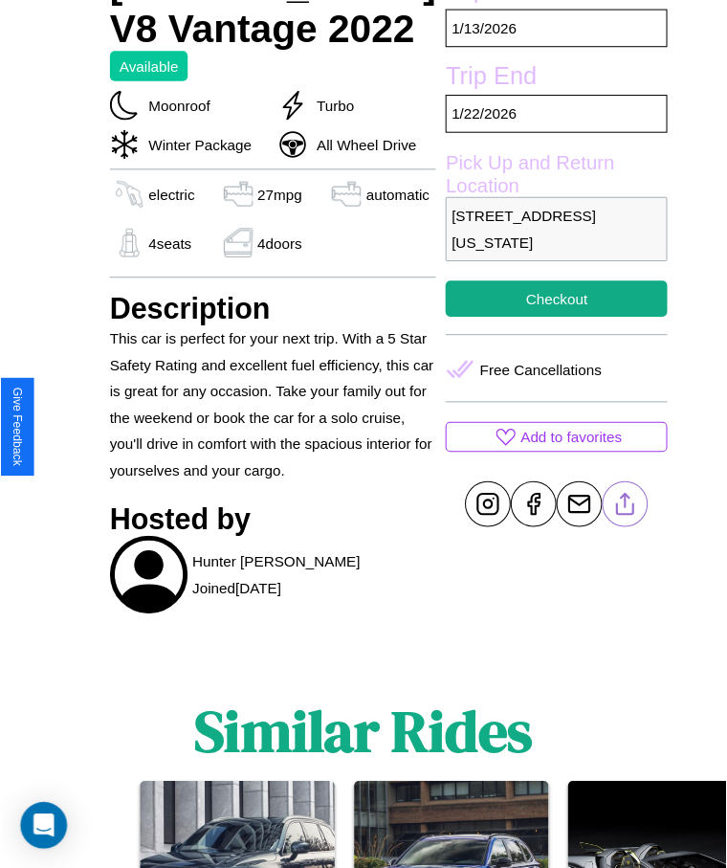
scroll to position [543, 0]
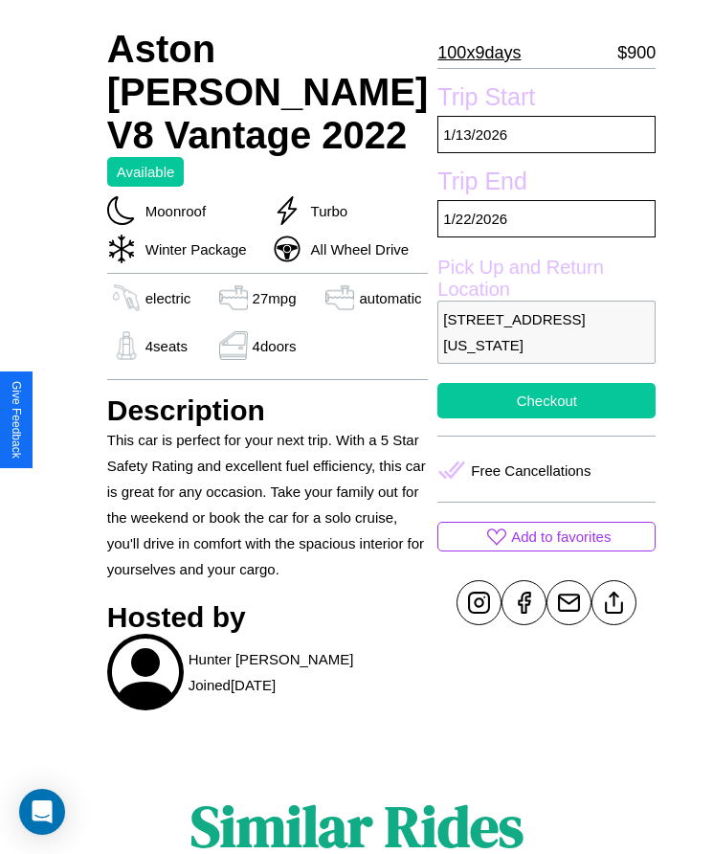
click at [487, 418] on button "Checkout" at bounding box center [546, 400] width 218 height 35
